Goal: Task Accomplishment & Management: Manage account settings

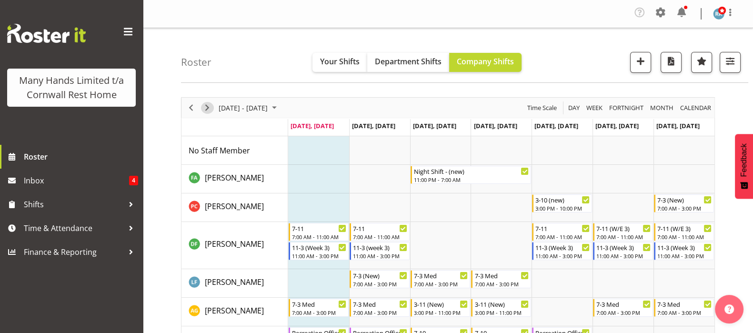
click at [209, 106] on span "Next" at bounding box center [206, 108] width 11 height 12
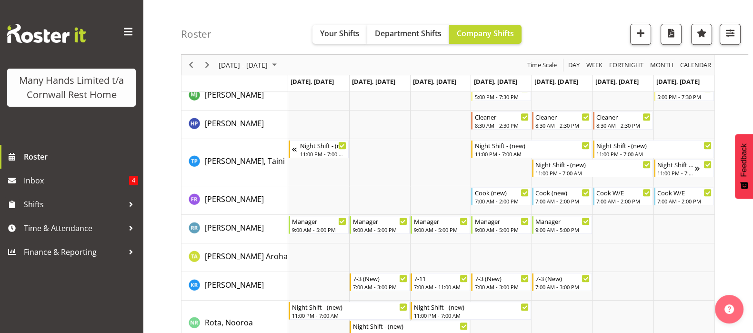
scroll to position [536, 0]
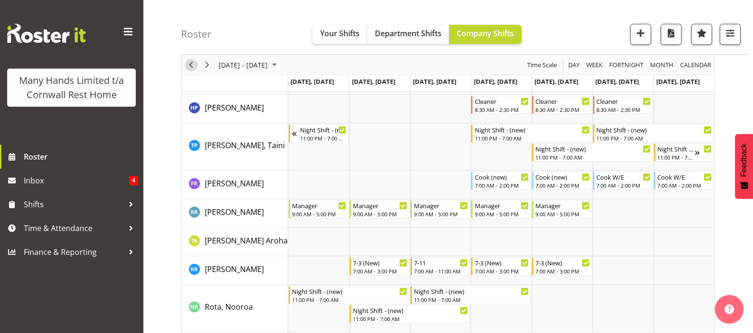
click at [190, 66] on span "Previous" at bounding box center [190, 65] width 11 height 12
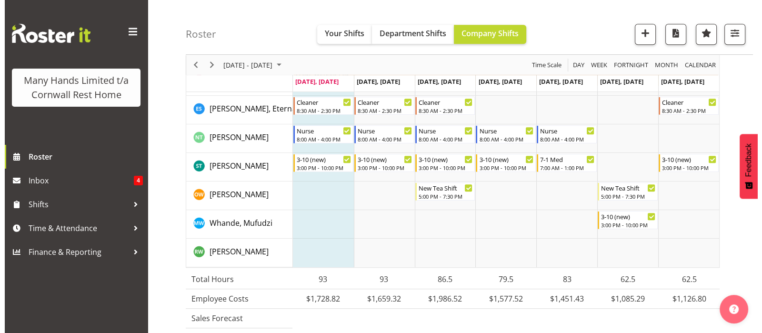
scroll to position [833, 0]
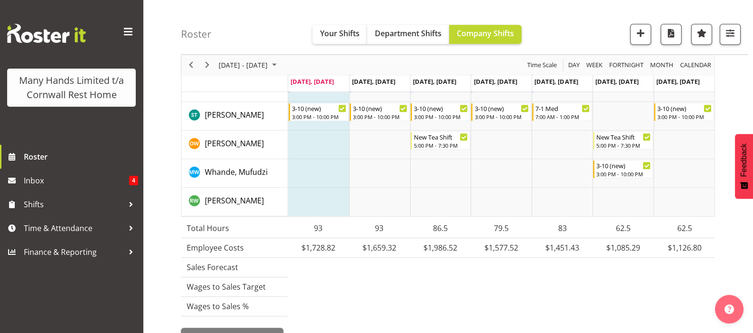
click at [320, 200] on td "Timeline Week of September 1, 2025" at bounding box center [318, 202] width 61 height 29
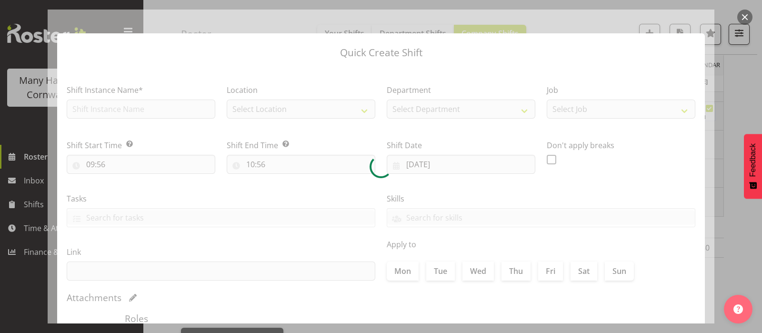
checkbox input "true"
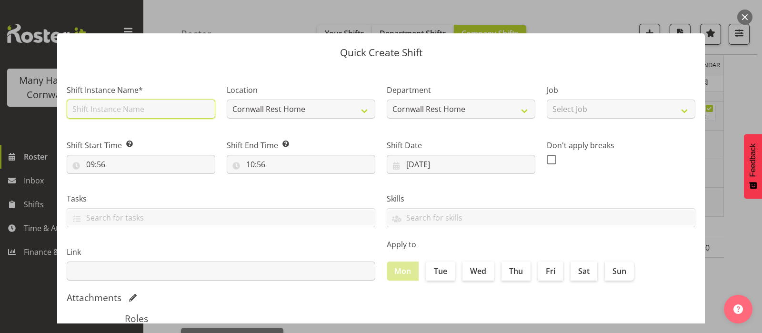
click at [147, 109] on input "text" at bounding box center [141, 109] width 149 height 19
type input "Orientation"
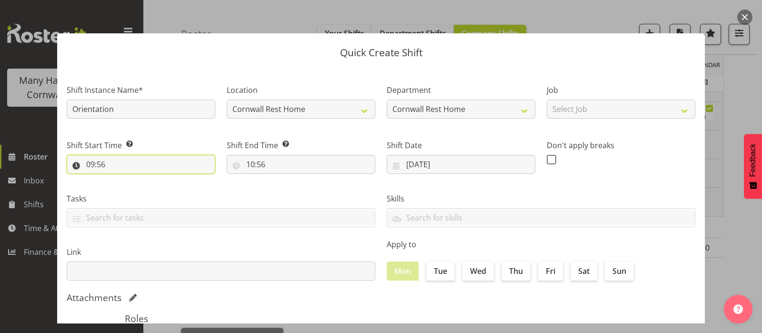
click at [90, 164] on input "09:56" at bounding box center [141, 164] width 149 height 19
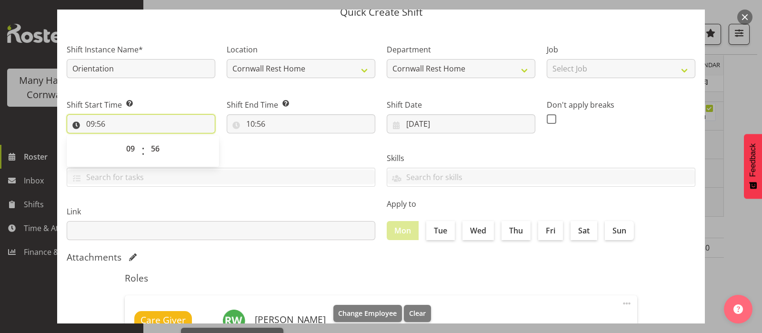
scroll to position [59, 0]
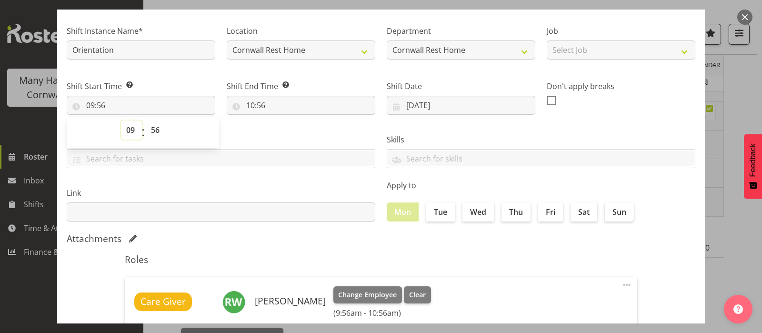
click at [133, 130] on select "00 01 02 03 04 05 06 07 08 09 10 11 12 13 14 15 16 17 18 19 20 21 22 23" at bounding box center [131, 129] width 21 height 19
select select "7"
click at [121, 120] on select "00 01 02 03 04 05 06 07 08 09 10 11 12 13 14 15 16 17 18 19 20 21 22 23" at bounding box center [131, 129] width 21 height 19
type input "07:56"
click at [154, 128] on select "00 01 02 03 04 05 06 07 08 09 10 11 12 13 14 15 16 17 18 19 20 21 22 23 24 25 2…" at bounding box center [156, 129] width 21 height 19
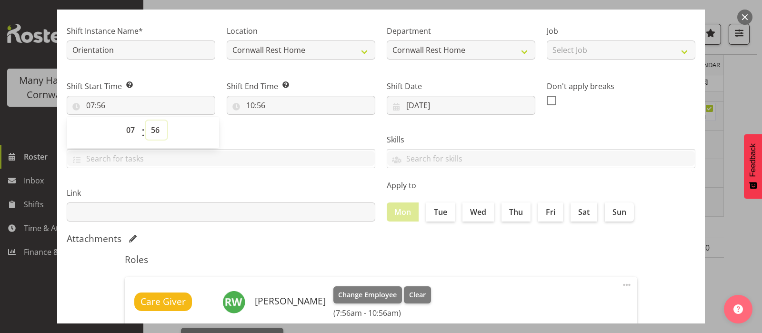
select select "0"
click at [146, 120] on select "00 01 02 03 04 05 06 07 08 09 10 11 12 13 14 15 16 17 18 19 20 21 22 23 24 25 2…" at bounding box center [156, 129] width 21 height 19
type input "07:00"
click at [249, 104] on input "10:56" at bounding box center [301, 105] width 149 height 19
click at [290, 127] on select "00 01 02 03 04 05 06 07 08 09 10 11 12 13 14 15 16 17 18 19 20 21 22 23" at bounding box center [291, 129] width 21 height 19
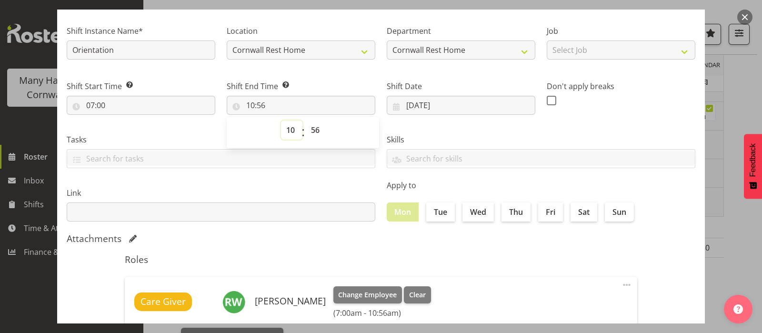
select select "15"
click at [281, 120] on select "00 01 02 03 04 05 06 07 08 09 10 11 12 13 14 15 16 17 18 19 20 21 22 23" at bounding box center [291, 129] width 21 height 19
type input "15:56"
click at [315, 133] on select "00 01 02 03 04 05 06 07 08 09 10 11 12 13 14 15 16 17 18 19 20 21 22 23 24 25 2…" at bounding box center [316, 129] width 21 height 19
select select "0"
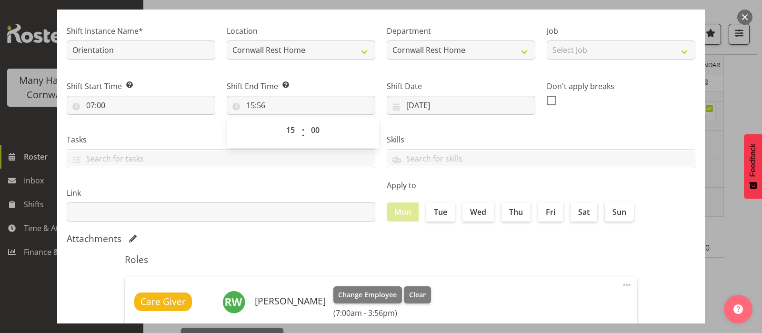
type input "15:00"
click at [357, 130] on div "00 01 02 03 04 05 06 07 08 09 10 11 12 13 14 15 16 17 18 19 20 21 22 23 : 00 01…" at bounding box center [303, 132] width 152 height 24
click at [461, 272] on div "Roles Care [PERSON_NAME] Change Employee Clear (7:00am - 3:00pm) Edit Delete Ad…" at bounding box center [381, 315] width 524 height 134
click at [440, 213] on label "Tue" at bounding box center [440, 211] width 29 height 19
click at [432, 213] on input "Tue" at bounding box center [429, 212] width 6 height 6
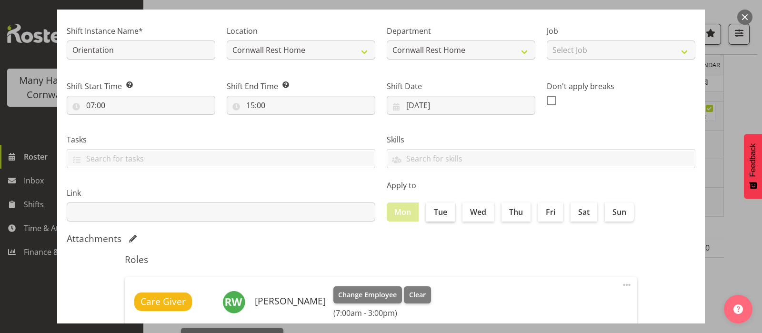
checkbox input "true"
click at [474, 207] on label "Wed" at bounding box center [477, 211] width 31 height 19
click at [469, 209] on input "Wed" at bounding box center [465, 212] width 6 height 6
checkbox input "true"
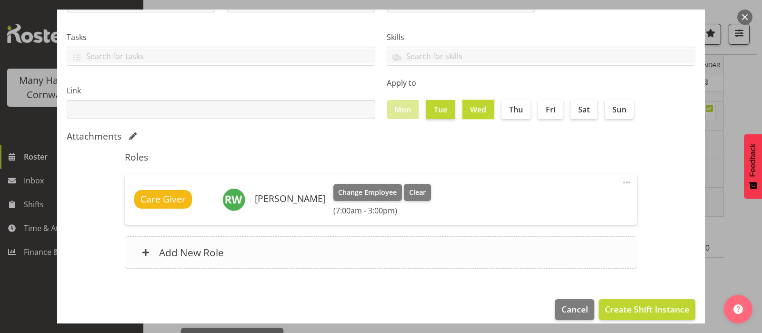
scroll to position [171, 0]
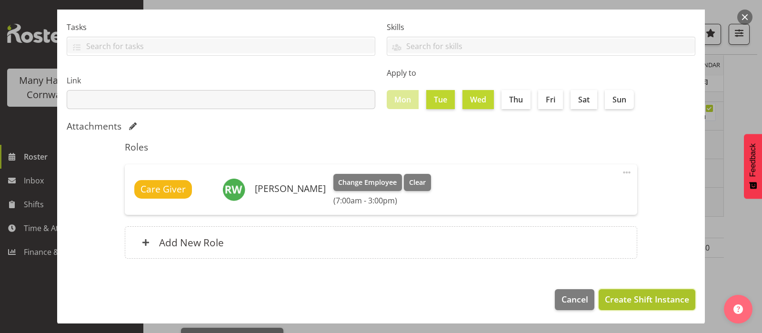
click at [637, 299] on span "Create Shift Instance" at bounding box center [647, 299] width 84 height 12
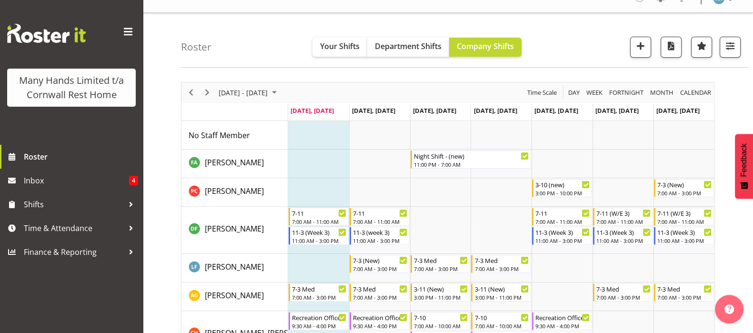
scroll to position [0, 0]
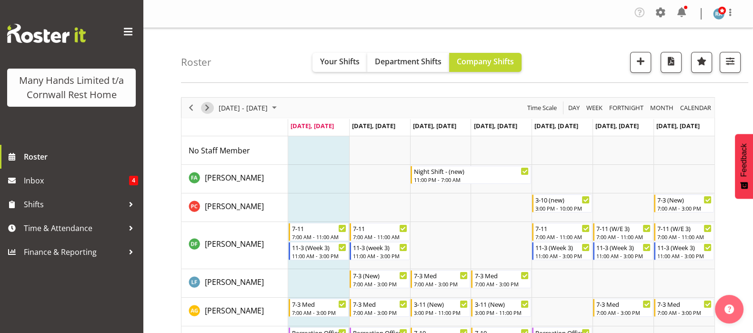
click at [212, 106] on span "Next" at bounding box center [206, 108] width 11 height 12
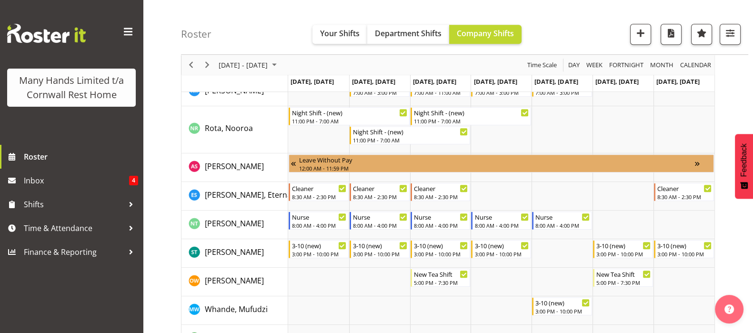
scroll to position [773, 0]
